Goal: Information Seeking & Learning: Learn about a topic

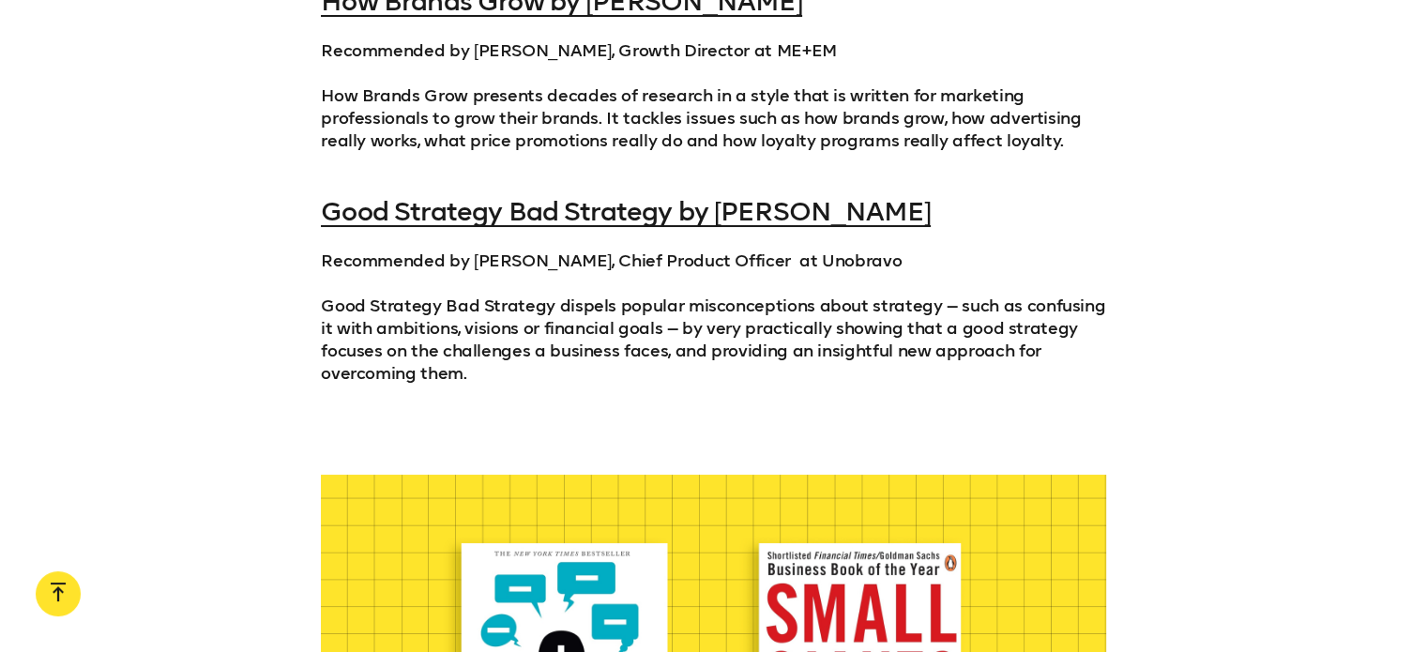
scroll to position [2064, 0]
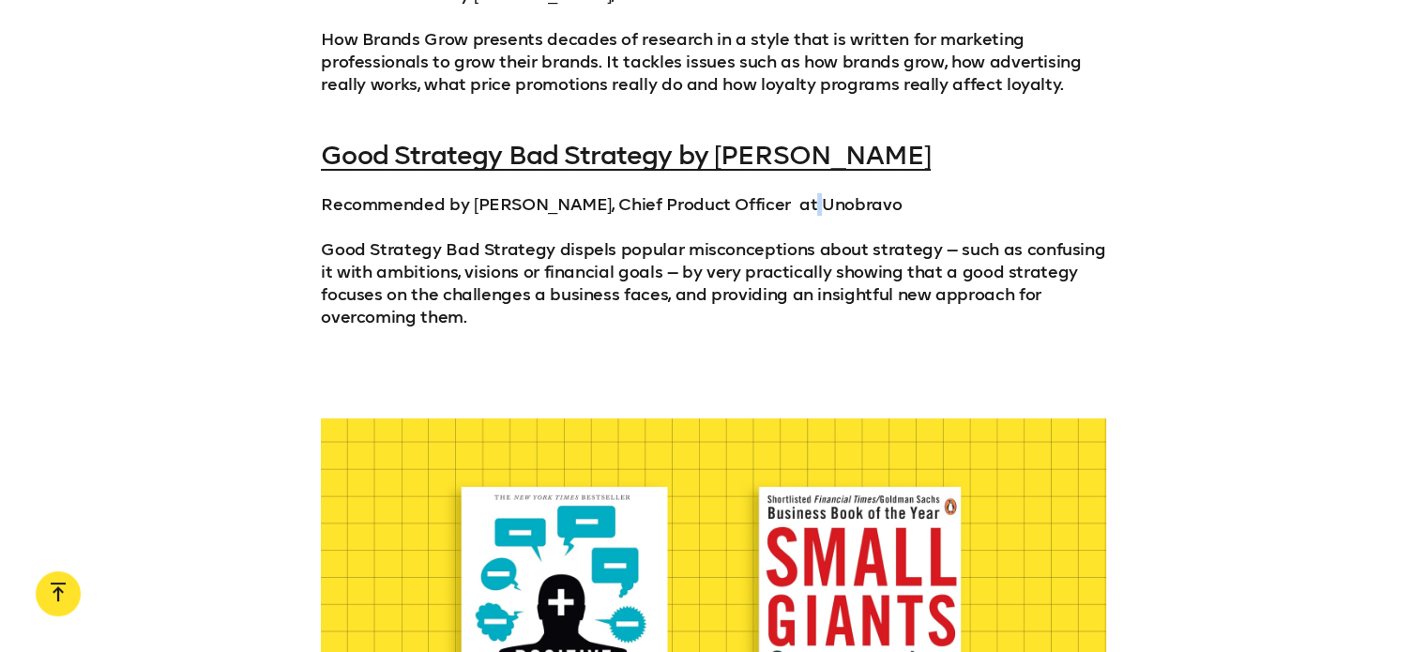
click at [799, 193] on p "Recommended by [PERSON_NAME], Chief Product Officer  at Unobravo" at bounding box center [713, 204] width 785 height 23
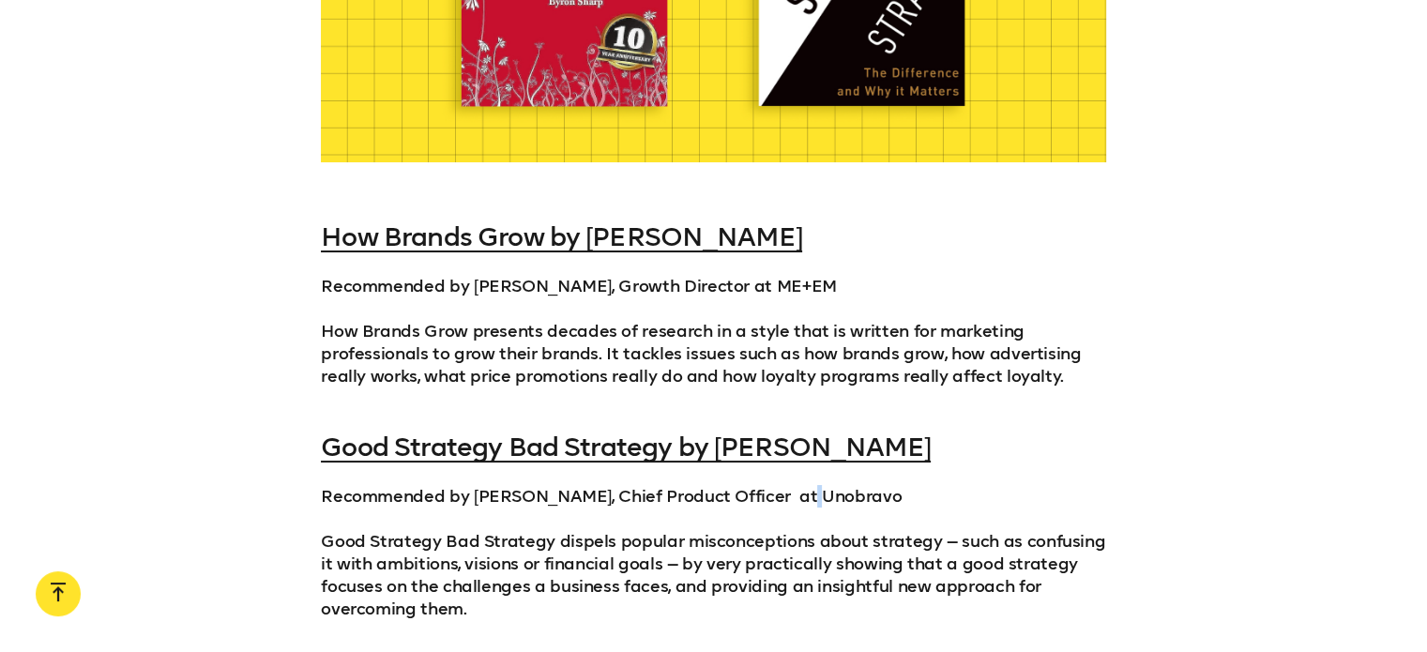
scroll to position [1689, 0]
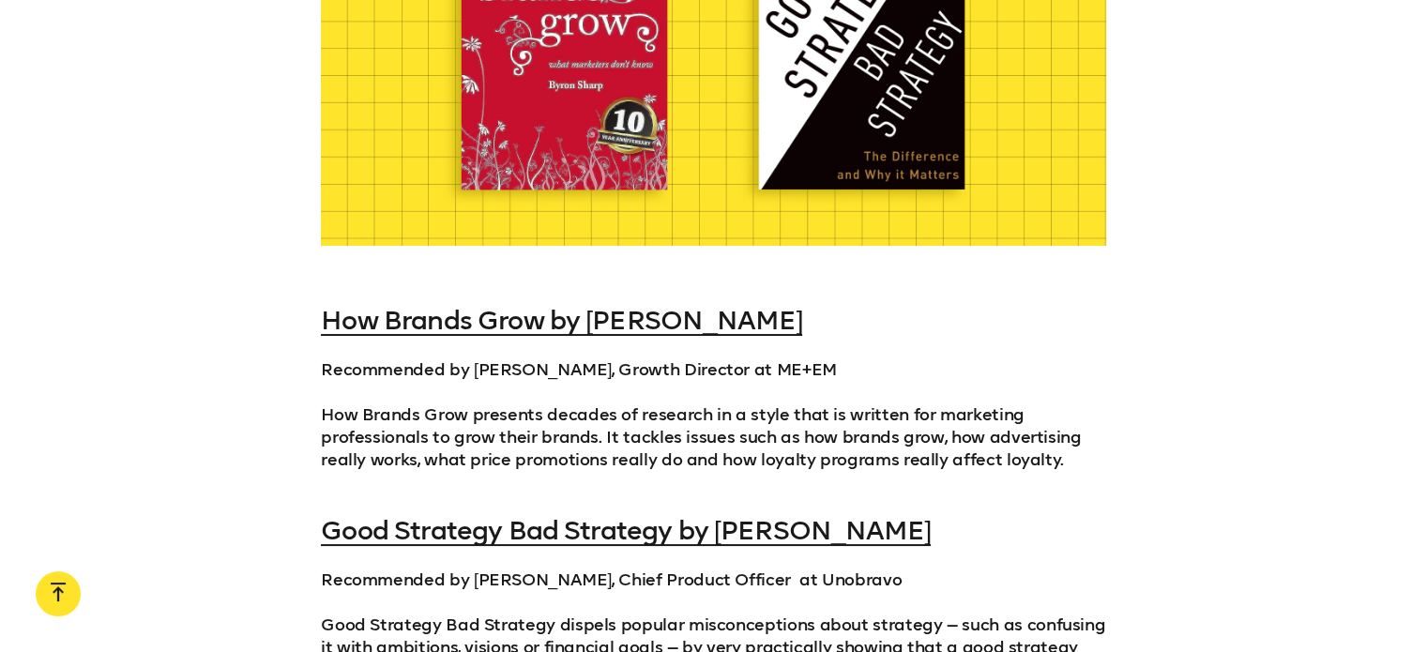
click at [813, 568] on p "Recommended by [PERSON_NAME], Chief Product Officer  at Unobravo" at bounding box center [713, 579] width 785 height 23
drag, startPoint x: 810, startPoint y: 537, endPoint x: 799, endPoint y: 545, distance: 13.3
click at [799, 568] on p "Recommended by [PERSON_NAME], Chief Product Officer  at Unobravo" at bounding box center [713, 579] width 785 height 23
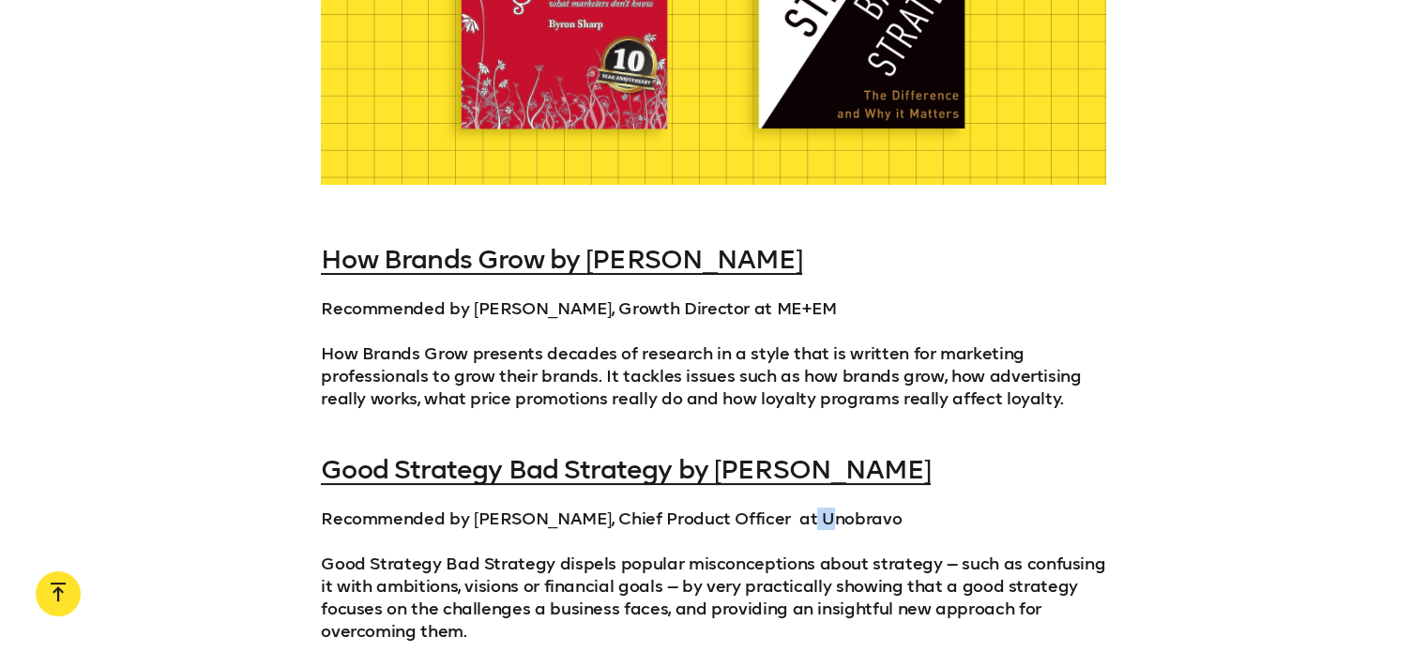
scroll to position [1782, 0]
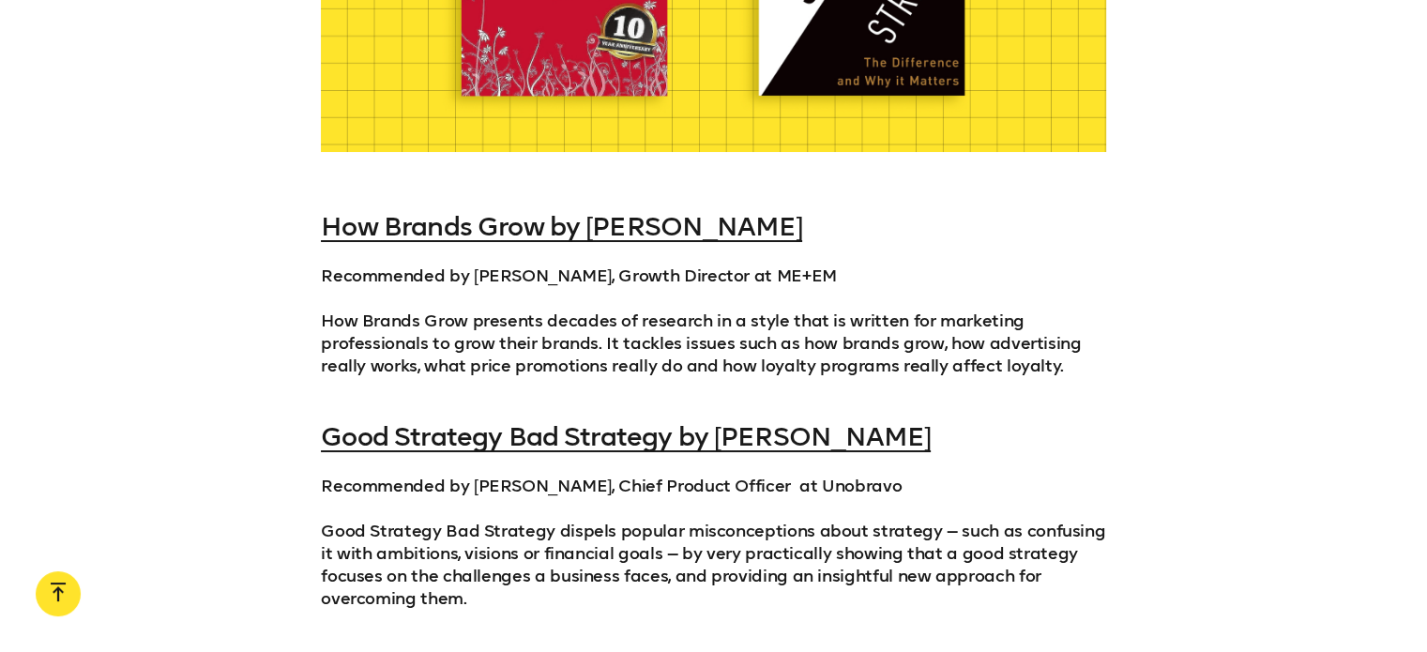
click at [818, 475] on p "Recommended by [PERSON_NAME], Chief Product Officer  at Unobravo" at bounding box center [713, 486] width 785 height 23
drag, startPoint x: 797, startPoint y: 446, endPoint x: 810, endPoint y: 448, distance: 12.5
click at [810, 475] on p "Recommended by [PERSON_NAME], Chief Product Officer  at Unobravo" at bounding box center [713, 486] width 785 height 23
click at [800, 475] on p "Recommended by [PERSON_NAME], Chief Product Officer  at Unobravo" at bounding box center [713, 486] width 785 height 23
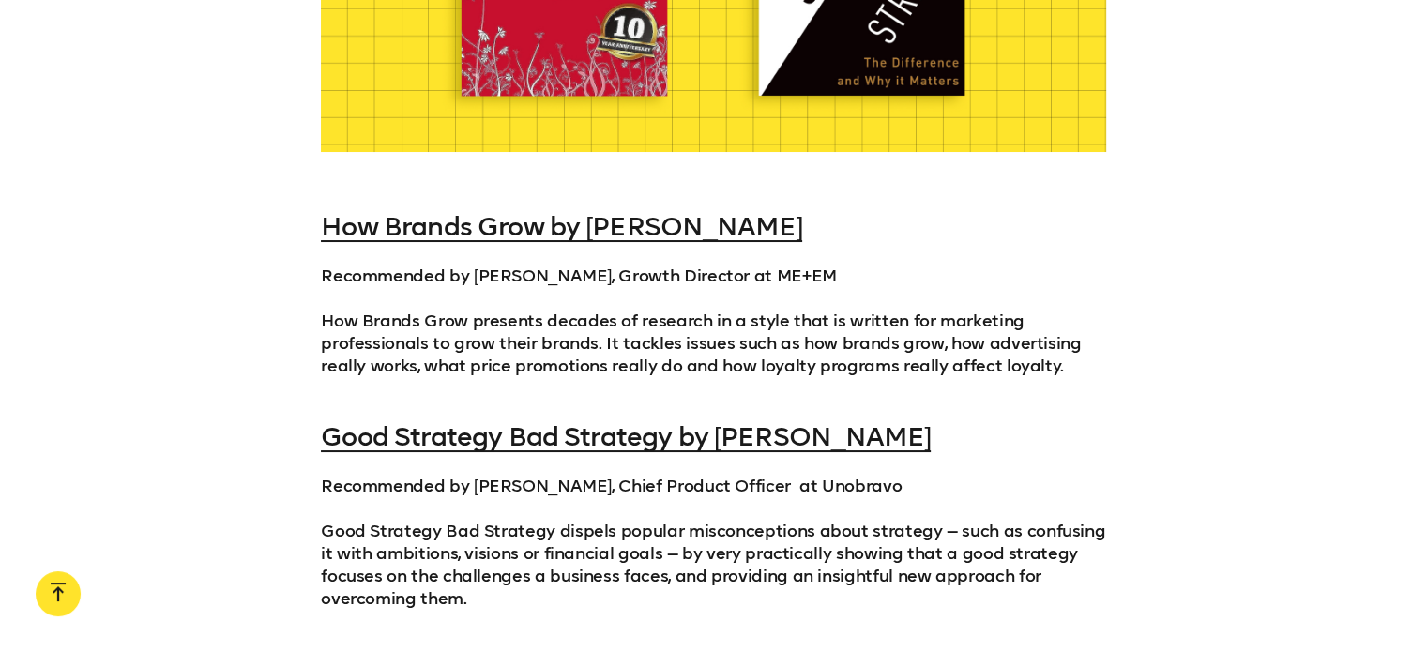
click at [848, 475] on p "Recommended by [PERSON_NAME], Chief Product Officer  at Unobravo" at bounding box center [713, 486] width 785 height 23
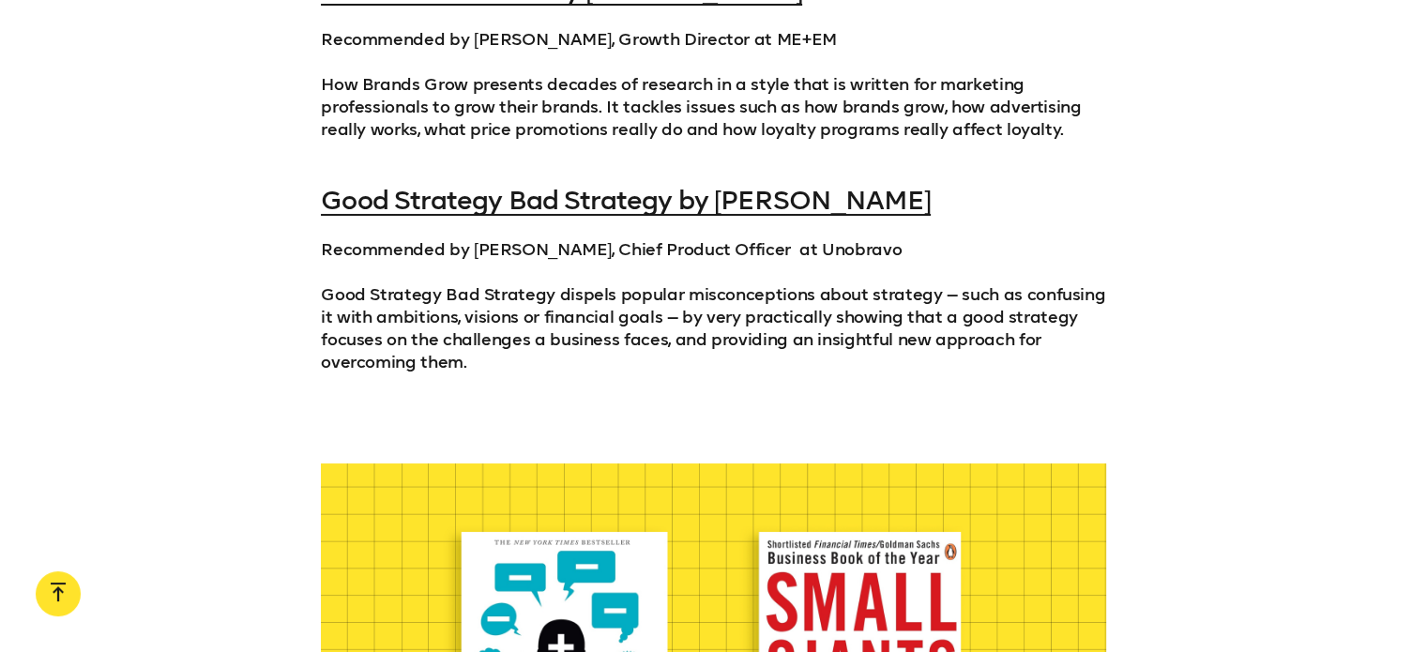
scroll to position [2064, 0]
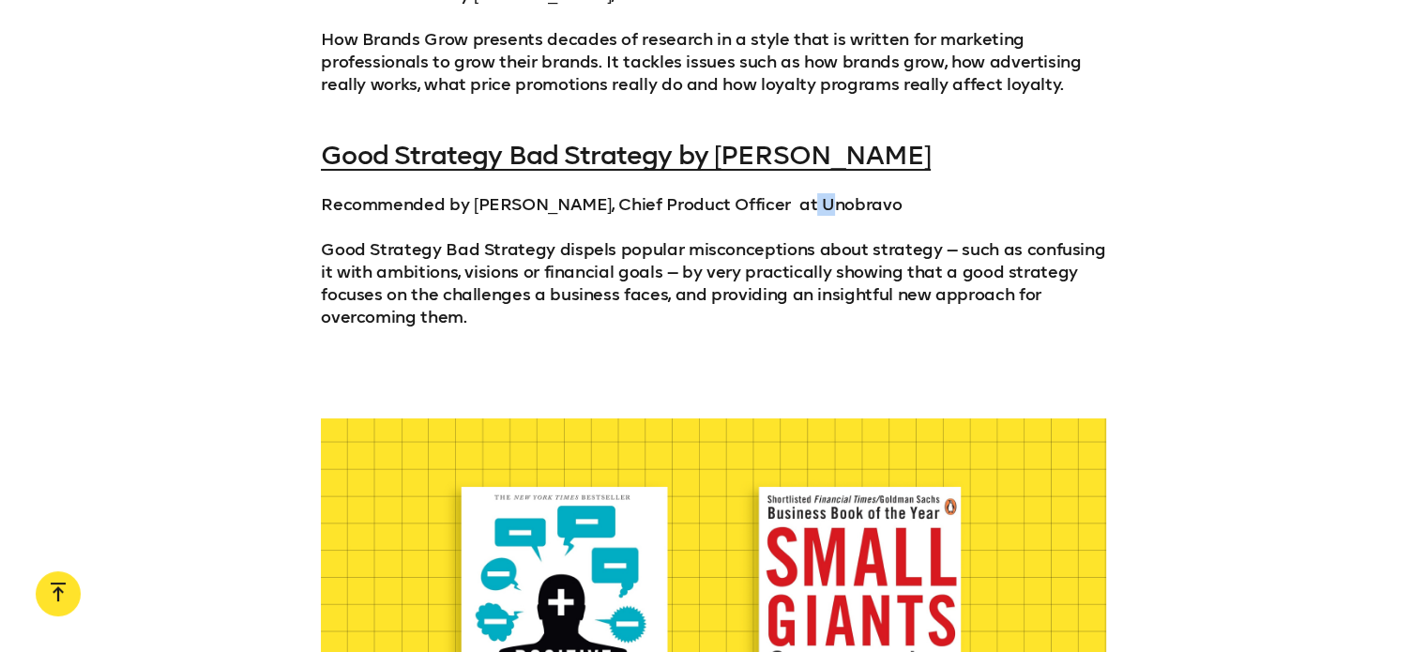
click at [807, 193] on p "Recommended by [PERSON_NAME], Chief Product Officer  at Unobravo" at bounding box center [713, 204] width 785 height 23
click at [799, 193] on p "Recommended by [PERSON_NAME], Chief Product Officer  at Unobravo" at bounding box center [713, 204] width 785 height 23
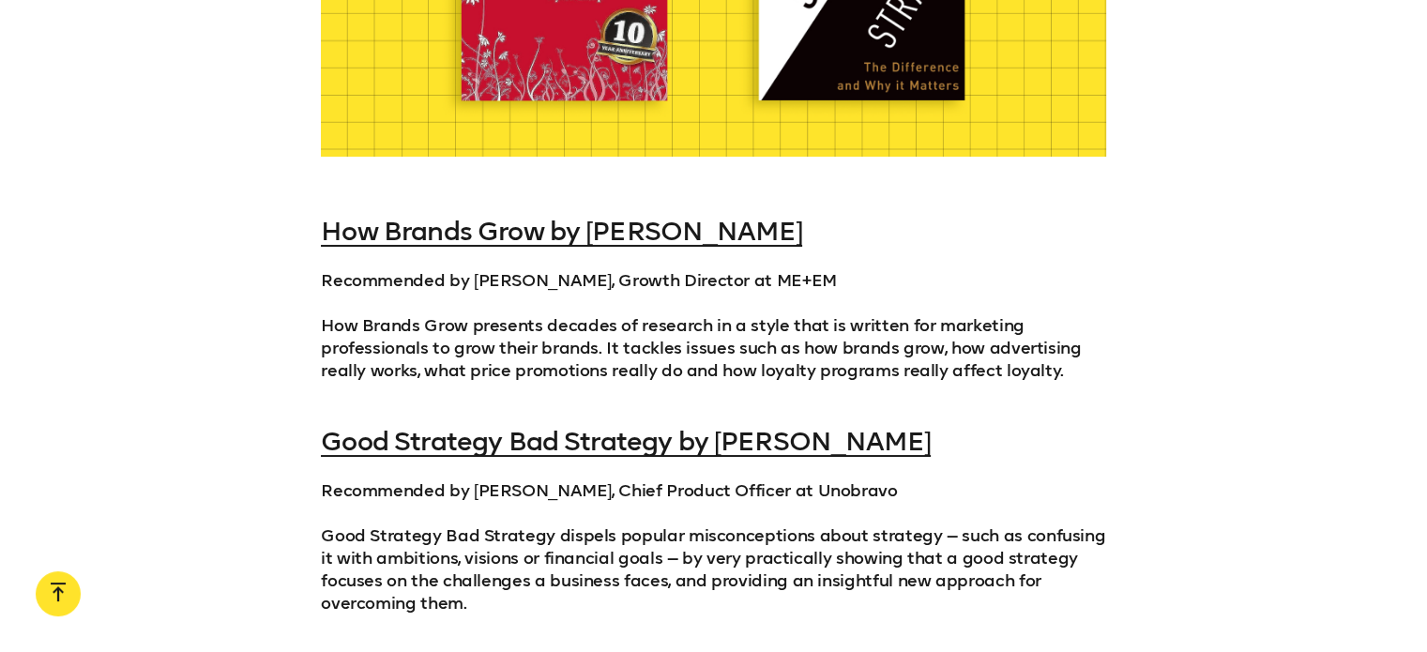
scroll to position [1876, 0]
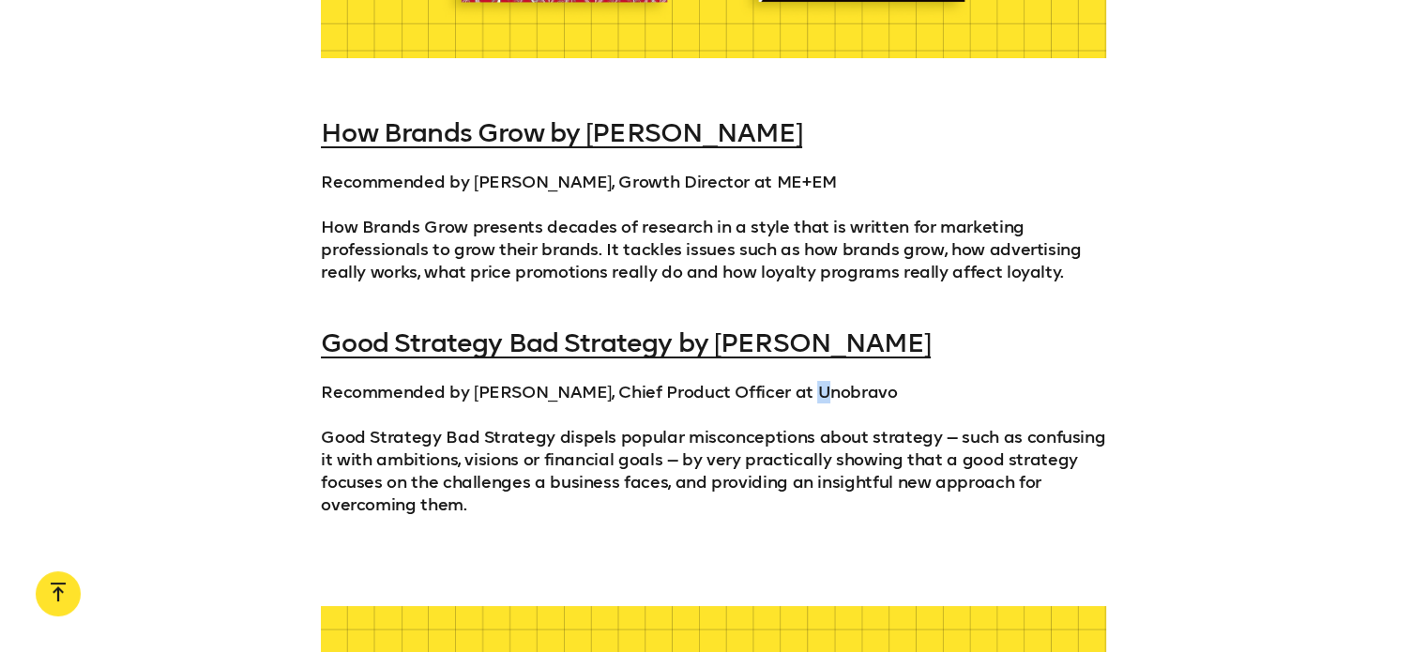
click at [802, 381] on p "Recommended by Matt Fenby-Taylor, Chief Product Officer at Unobravo" at bounding box center [713, 392] width 785 height 23
click at [816, 381] on p "Recommended by Matt Fenby-Taylor, Chief Product Officer at Unobravo" at bounding box center [713, 392] width 785 height 23
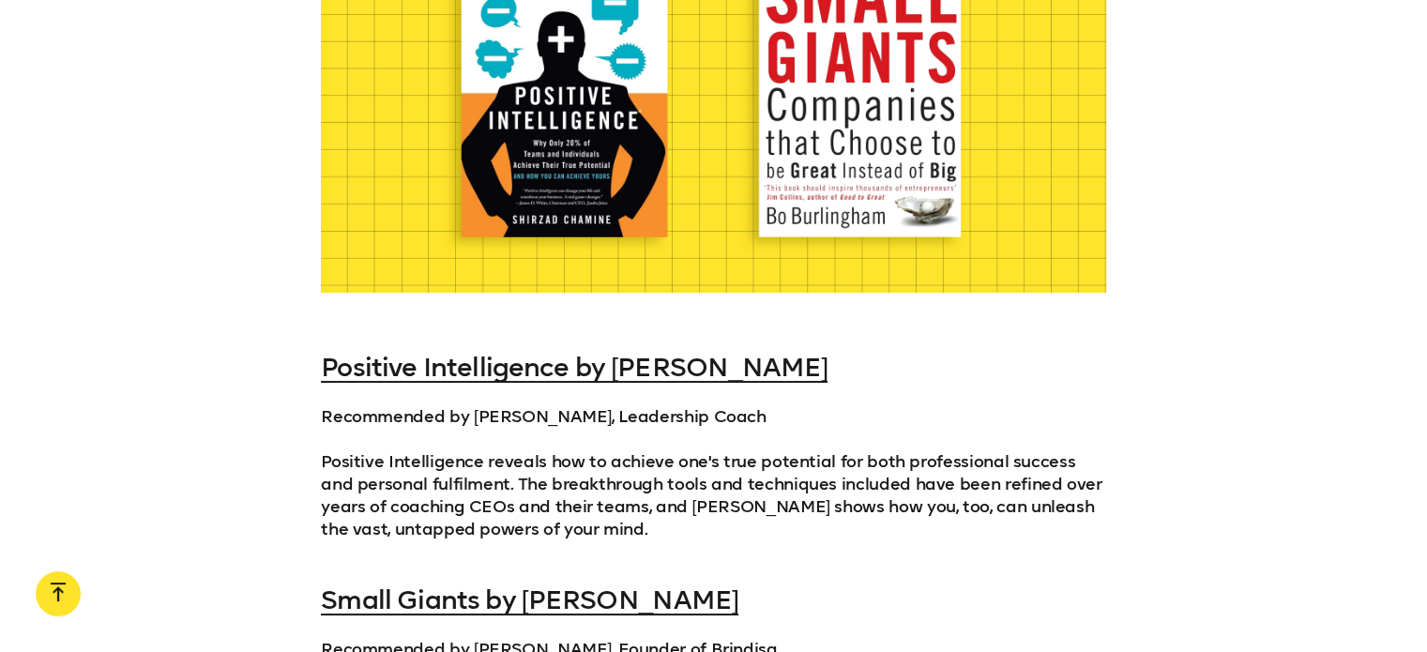
scroll to position [2720, 0]
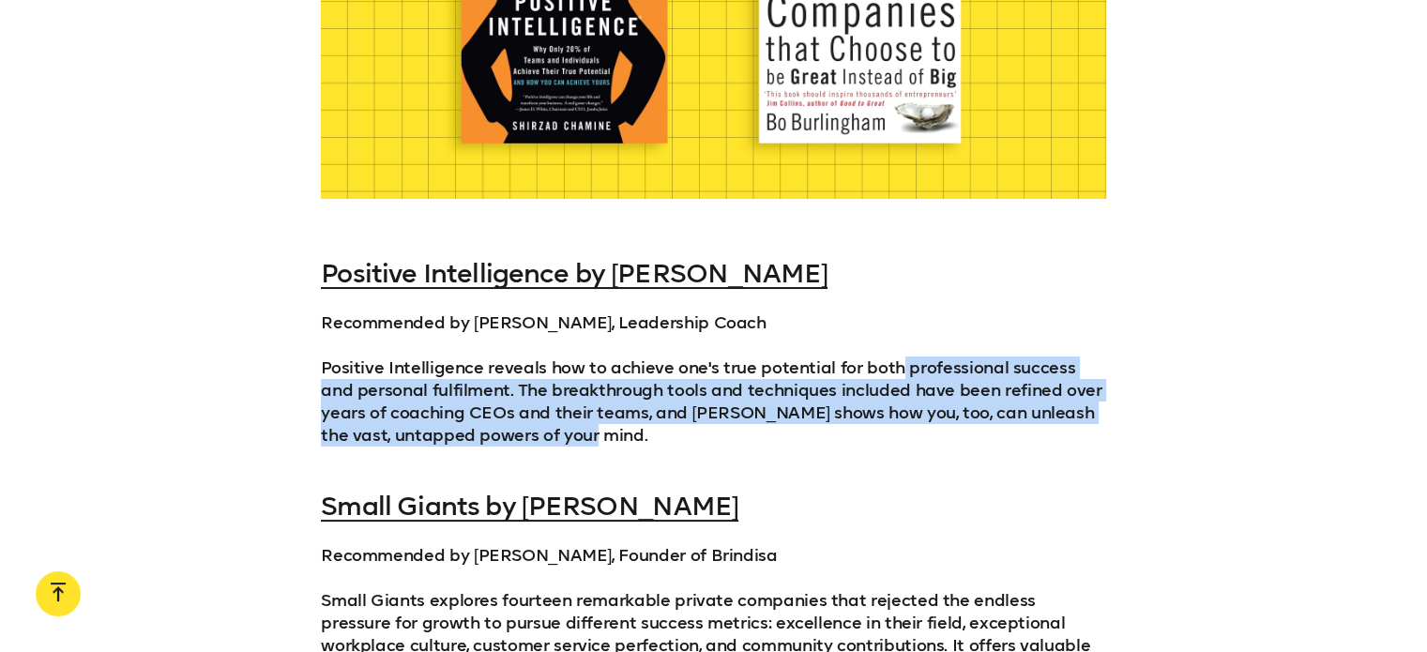
drag, startPoint x: 836, startPoint y: 396, endPoint x: 893, endPoint y: 303, distance: 109.1
click at [893, 303] on div "Positive Intelligence by Shirzad Chamine Recommended by Julia Whitney, Leadersh…" at bounding box center [713, 503] width 785 height 488
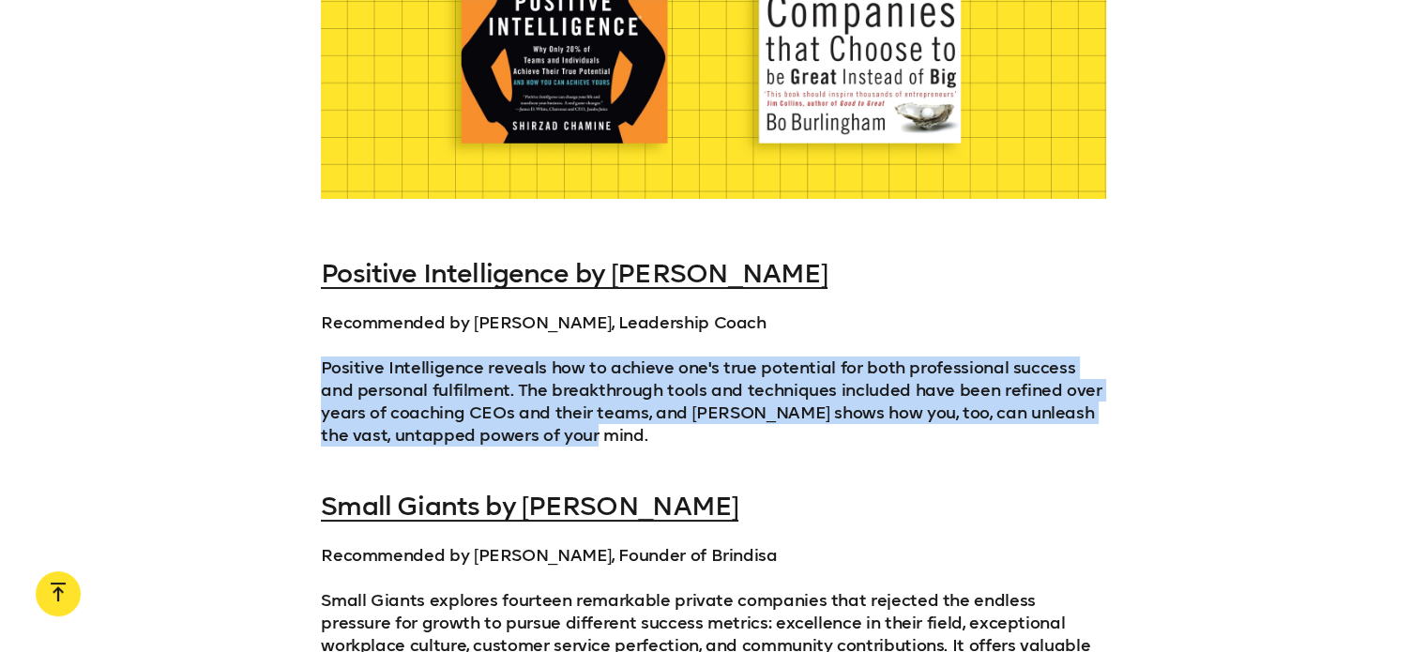
drag, startPoint x: 643, startPoint y: 390, endPoint x: 311, endPoint y: 307, distance: 341.5
click at [311, 307] on div "Positive Intelligence by Shirzad Chamine Recommended by Julia Whitney, Leadersh…" at bounding box center [713, 503] width 1427 height 488
drag, startPoint x: 323, startPoint y: 321, endPoint x: 705, endPoint y: 397, distance: 390.2
click at [705, 397] on p "Positive Intelligence reveals how to achieve one's true potential for both prof…" at bounding box center [713, 412] width 785 height 113
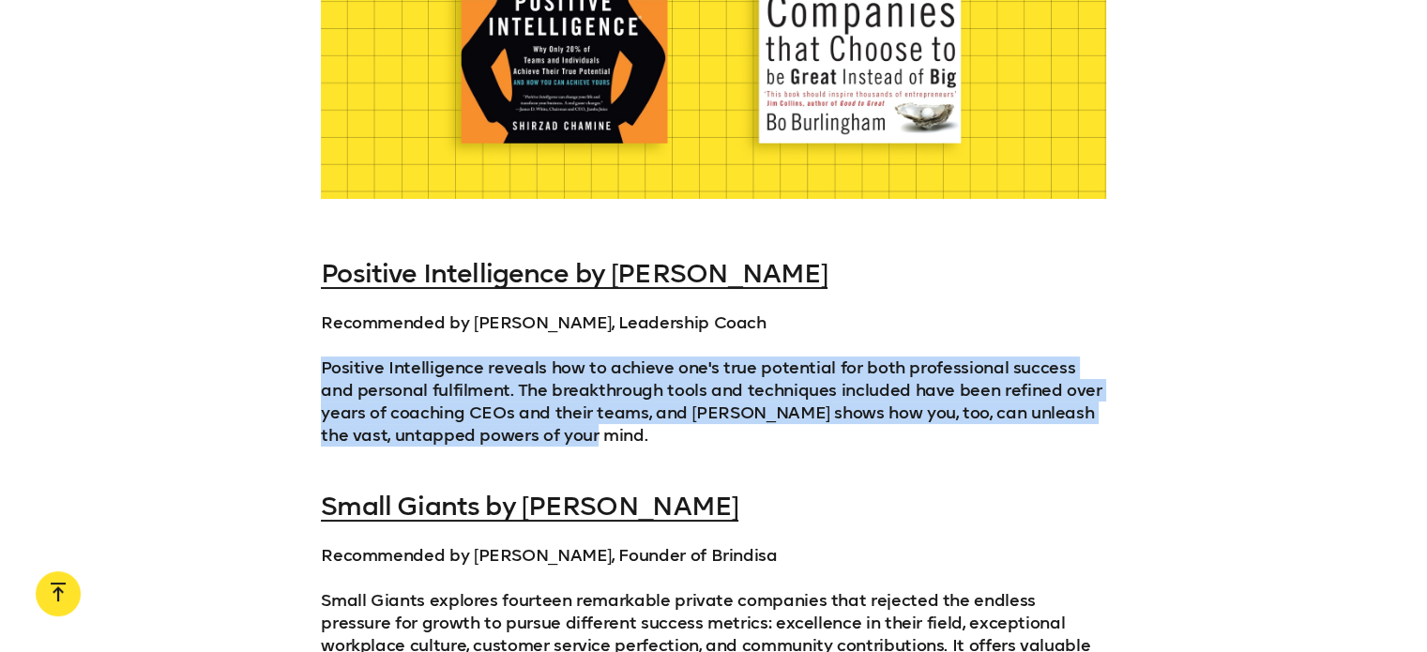
click at [705, 397] on p "Positive Intelligence reveals how to achieve one's true potential for both prof…" at bounding box center [713, 412] width 785 height 113
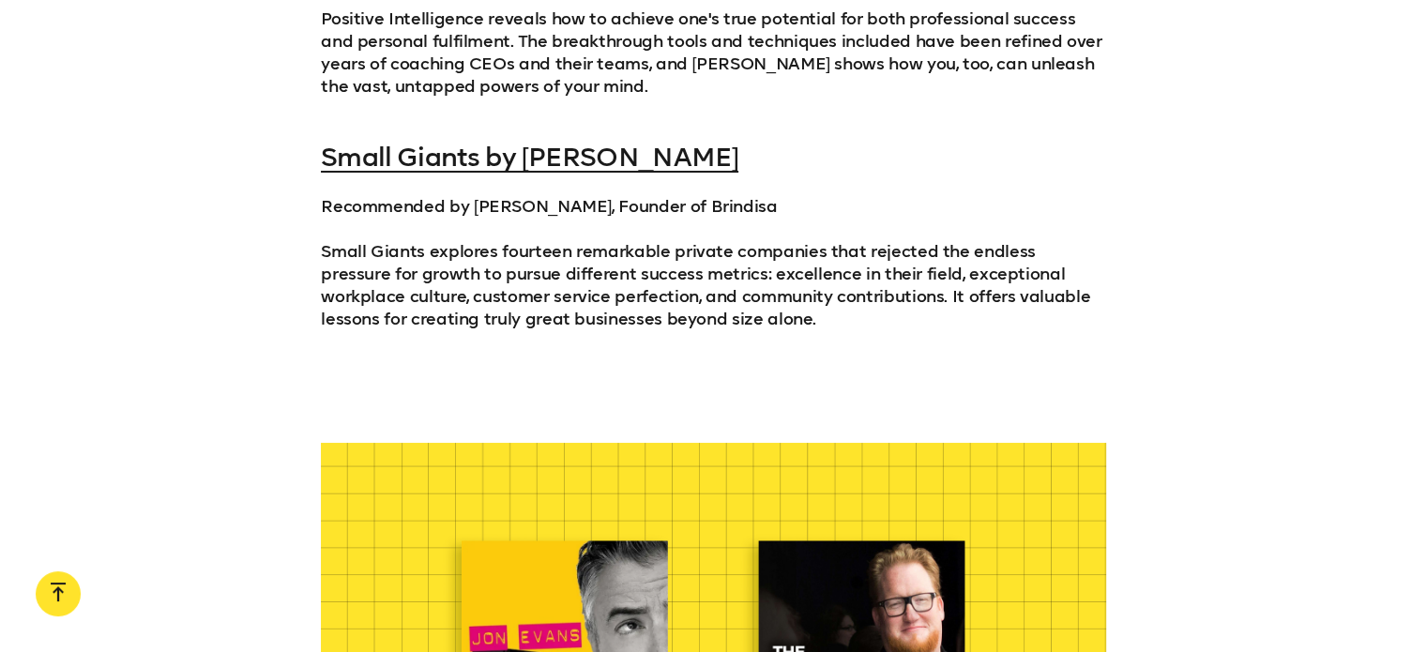
scroll to position [3096, 0]
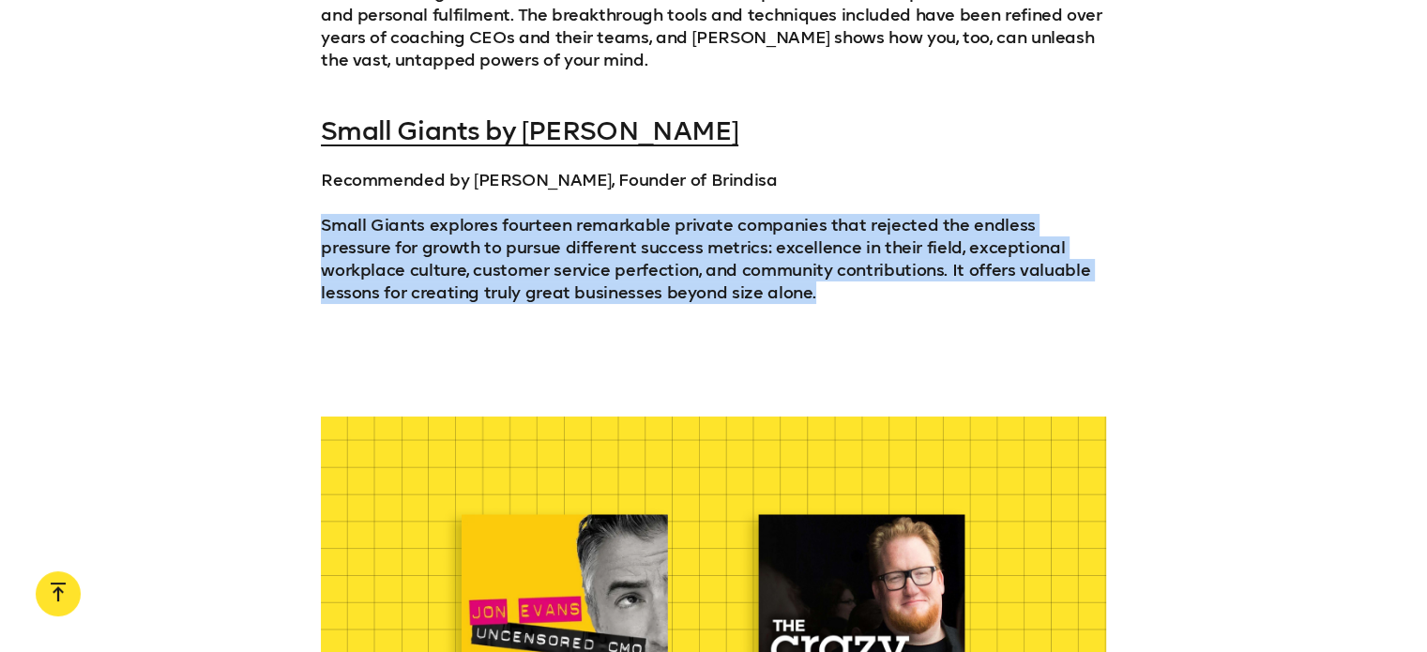
drag, startPoint x: 795, startPoint y: 247, endPoint x: 882, endPoint y: 144, distance: 134.5
click at [882, 144] on div "Positive Intelligence by Shirzad Chamine Recommended by Julia Whitney, Leadersh…" at bounding box center [713, 128] width 785 height 488
click at [882, 169] on p "Recommended by [PERSON_NAME], Founder of Brindisa" at bounding box center [713, 180] width 785 height 23
drag, startPoint x: 991, startPoint y: 179, endPoint x: 1011, endPoint y: 144, distance: 41.2
click at [1010, 145] on div "Positive Intelligence by Shirzad Chamine Recommended by Julia Whitney, Leadersh…" at bounding box center [713, 128] width 785 height 488
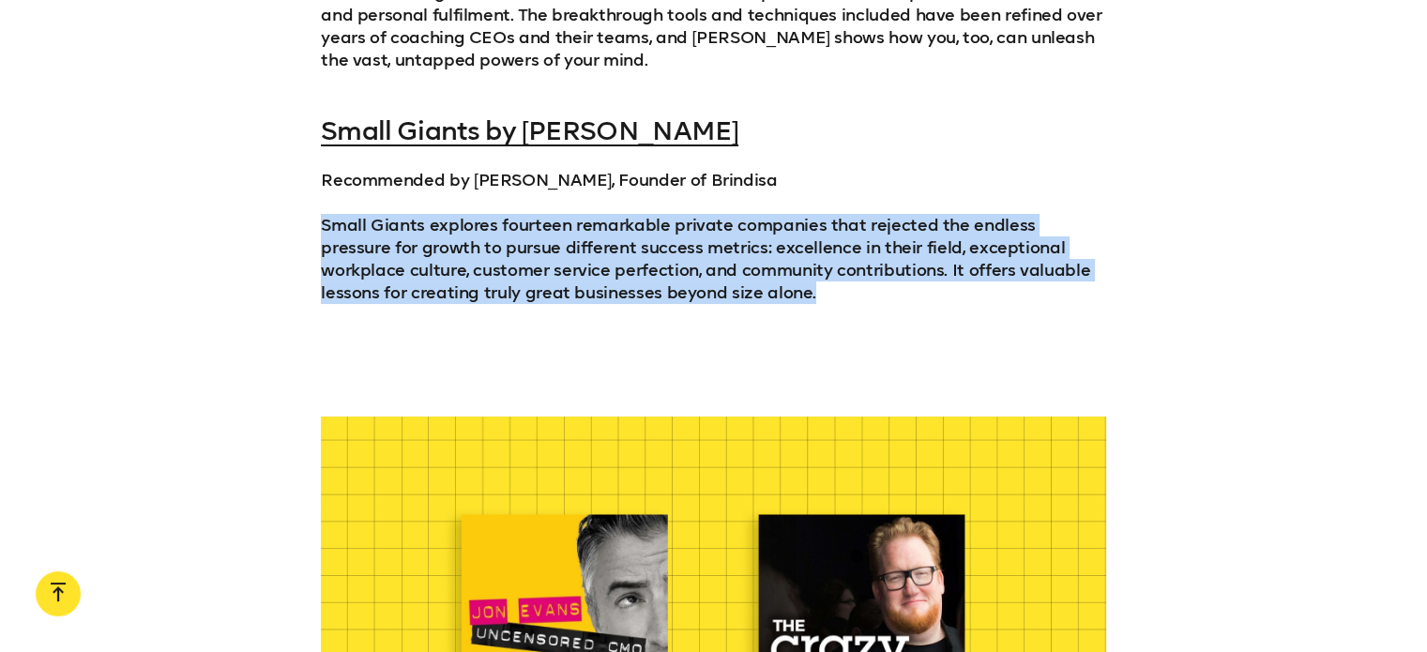
click at [1011, 169] on p "Recommended by [PERSON_NAME], Founder of Brindisa" at bounding box center [713, 180] width 785 height 23
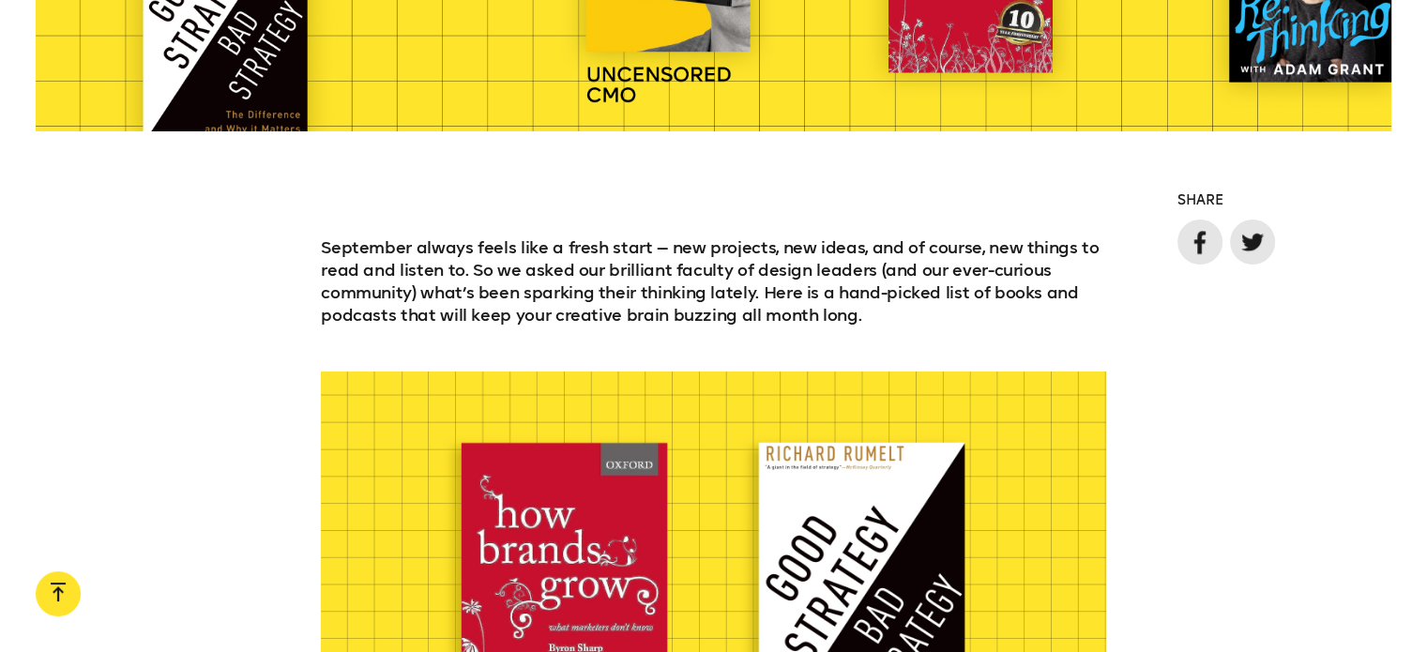
scroll to position [1219, 0]
